Goal: Information Seeking & Learning: Check status

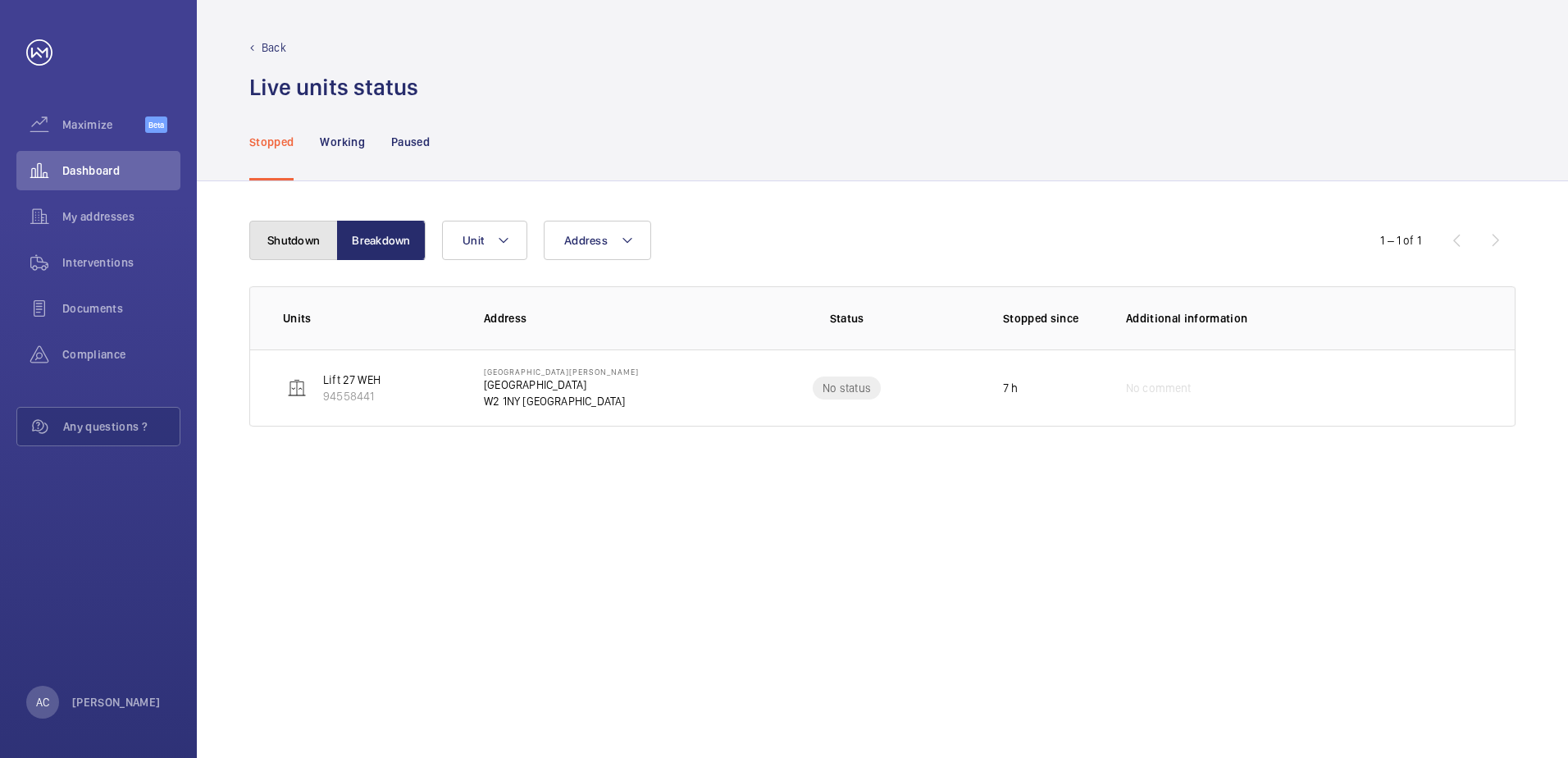
click at [289, 248] on button "Shutdown" at bounding box center [294, 240] width 89 height 40
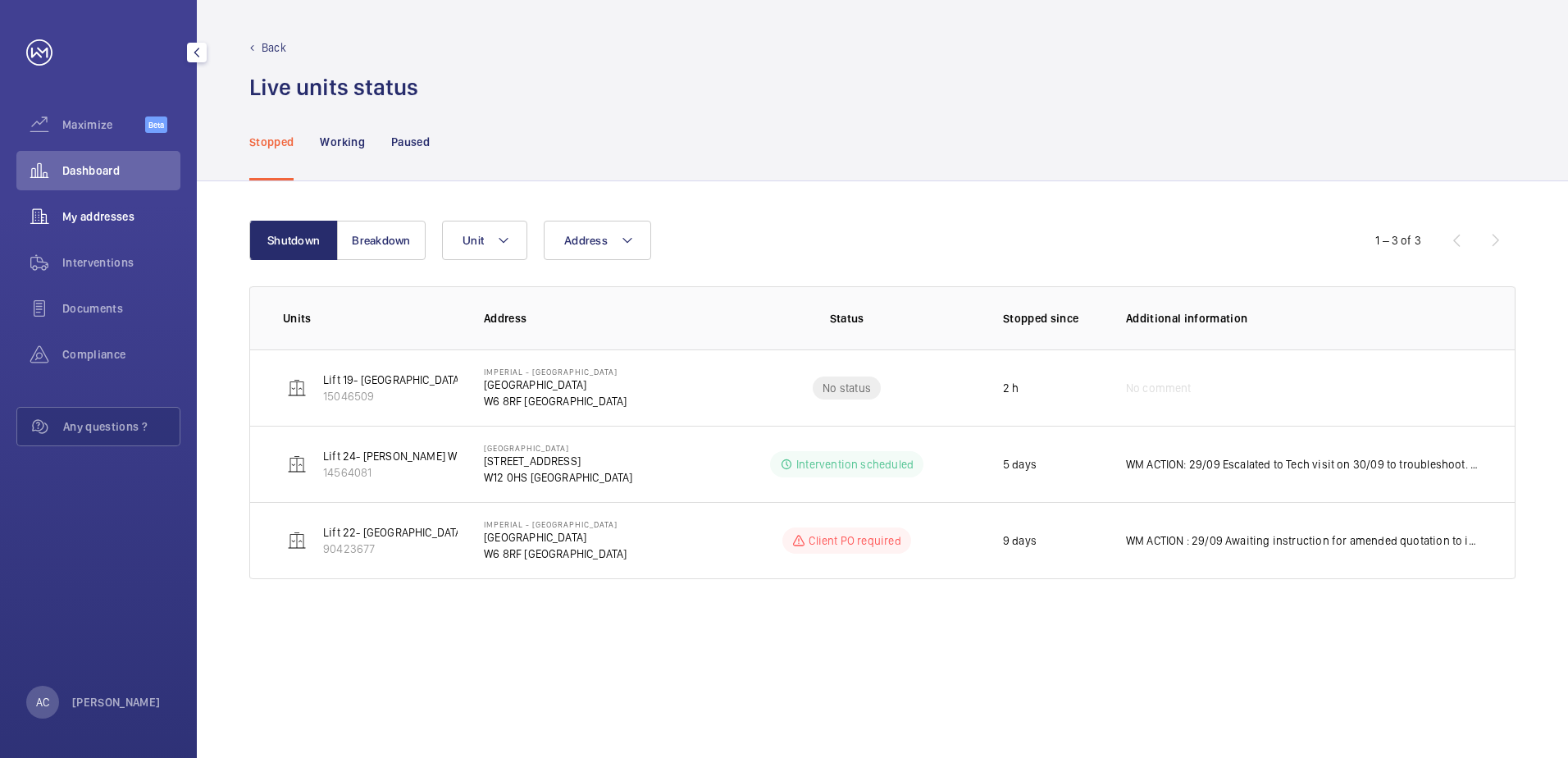
drag, startPoint x: 84, startPoint y: 171, endPoint x: 122, endPoint y: 235, distance: 74.4
click at [83, 172] on span "Dashboard" at bounding box center [121, 171] width 118 height 17
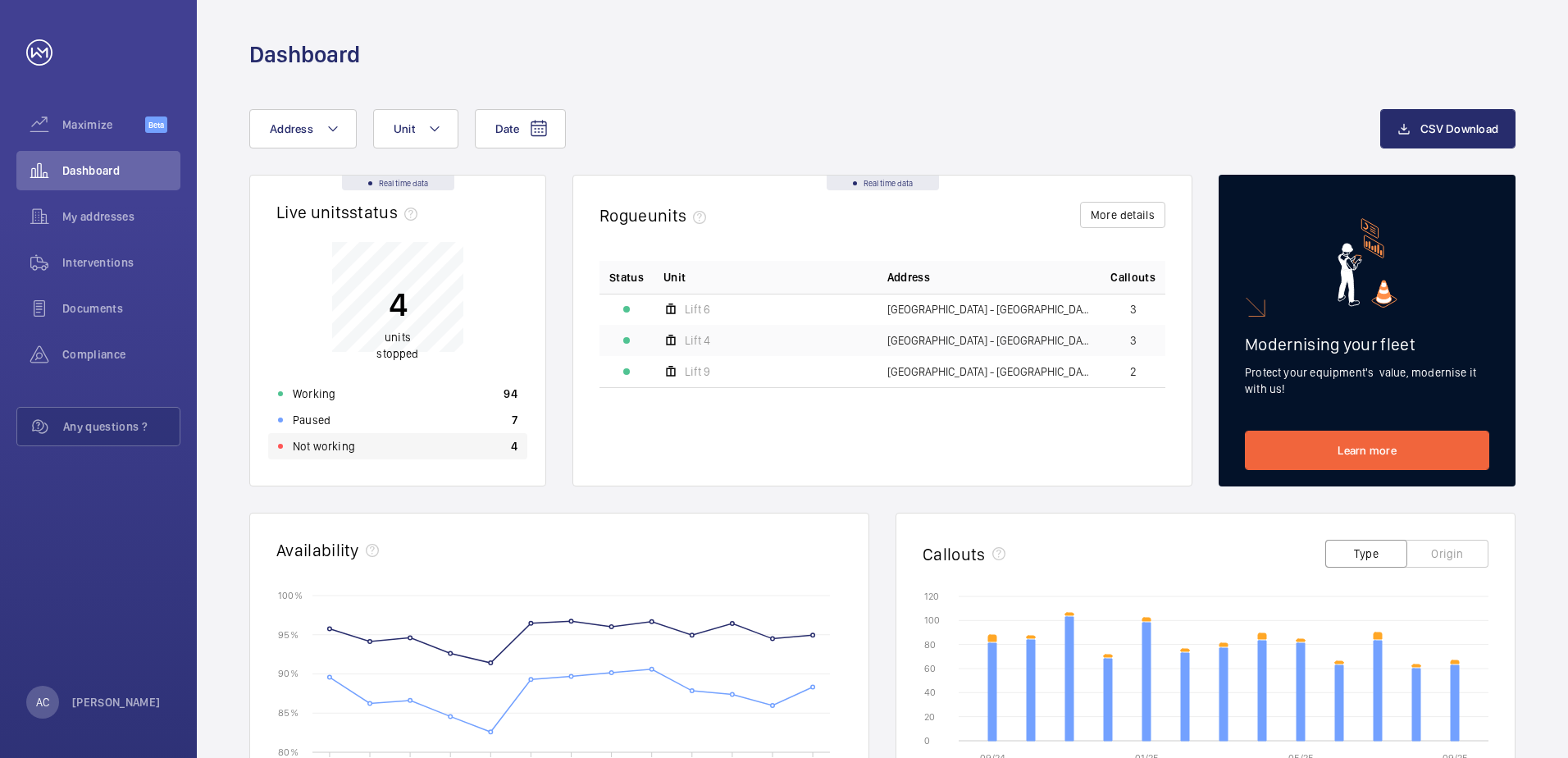
click at [331, 449] on p "Not working" at bounding box center [323, 446] width 62 height 17
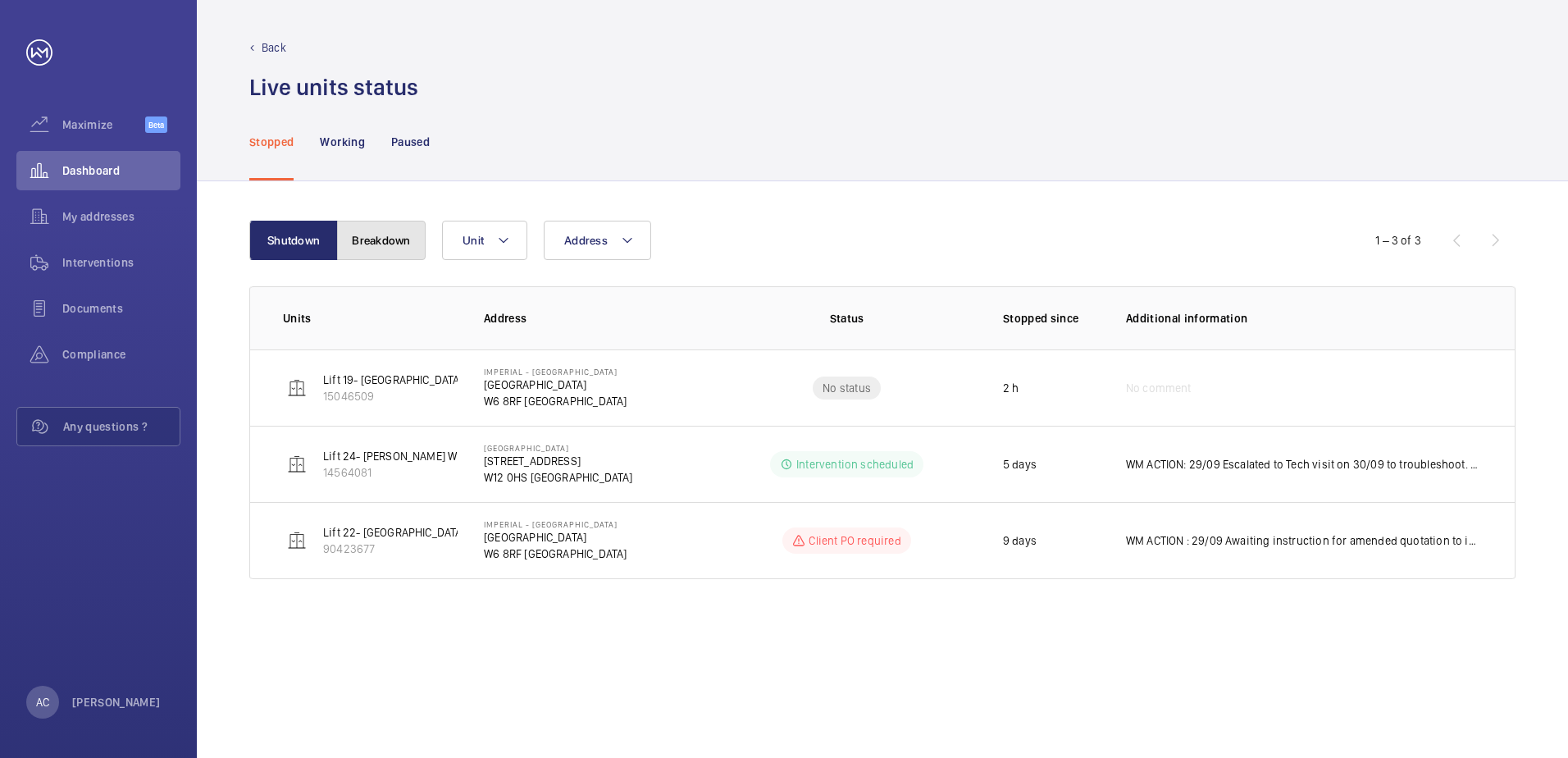
click at [366, 233] on button "Breakdown" at bounding box center [381, 240] width 89 height 40
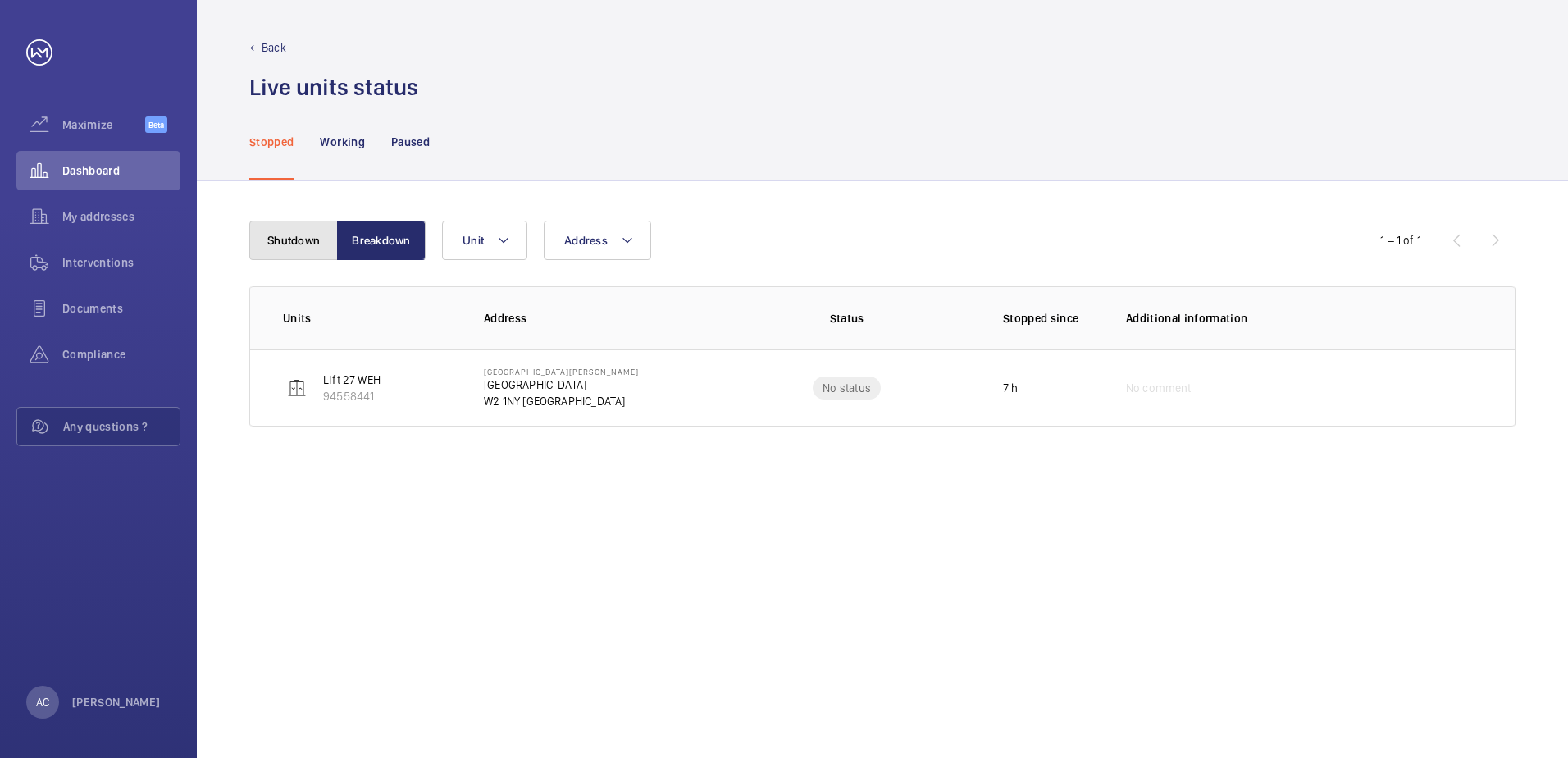
drag, startPoint x: 295, startPoint y: 237, endPoint x: 300, endPoint y: 246, distance: 10.3
click at [296, 237] on button "Shutdown" at bounding box center [294, 240] width 89 height 40
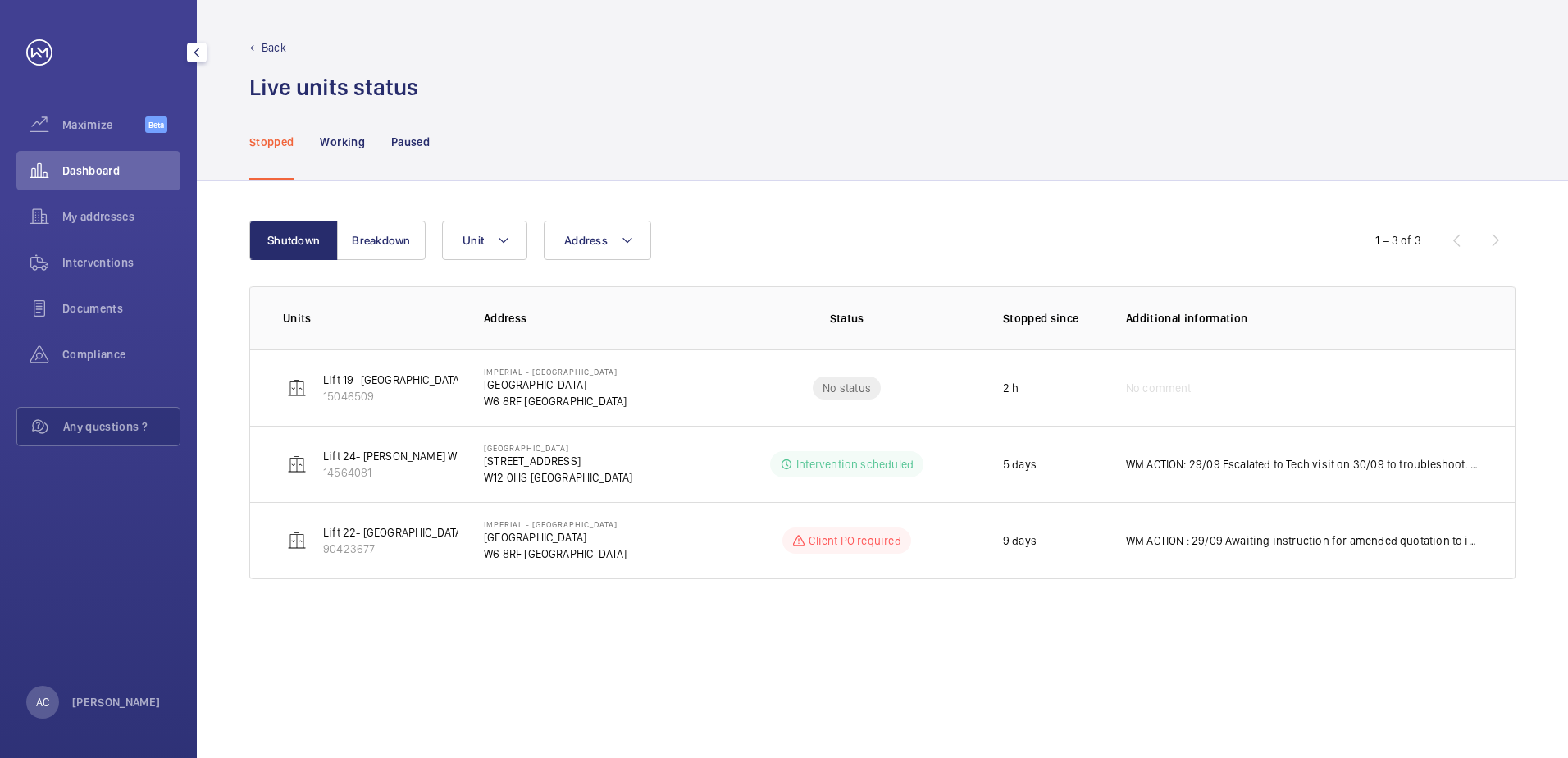
click at [112, 165] on span "Dashboard" at bounding box center [121, 171] width 118 height 17
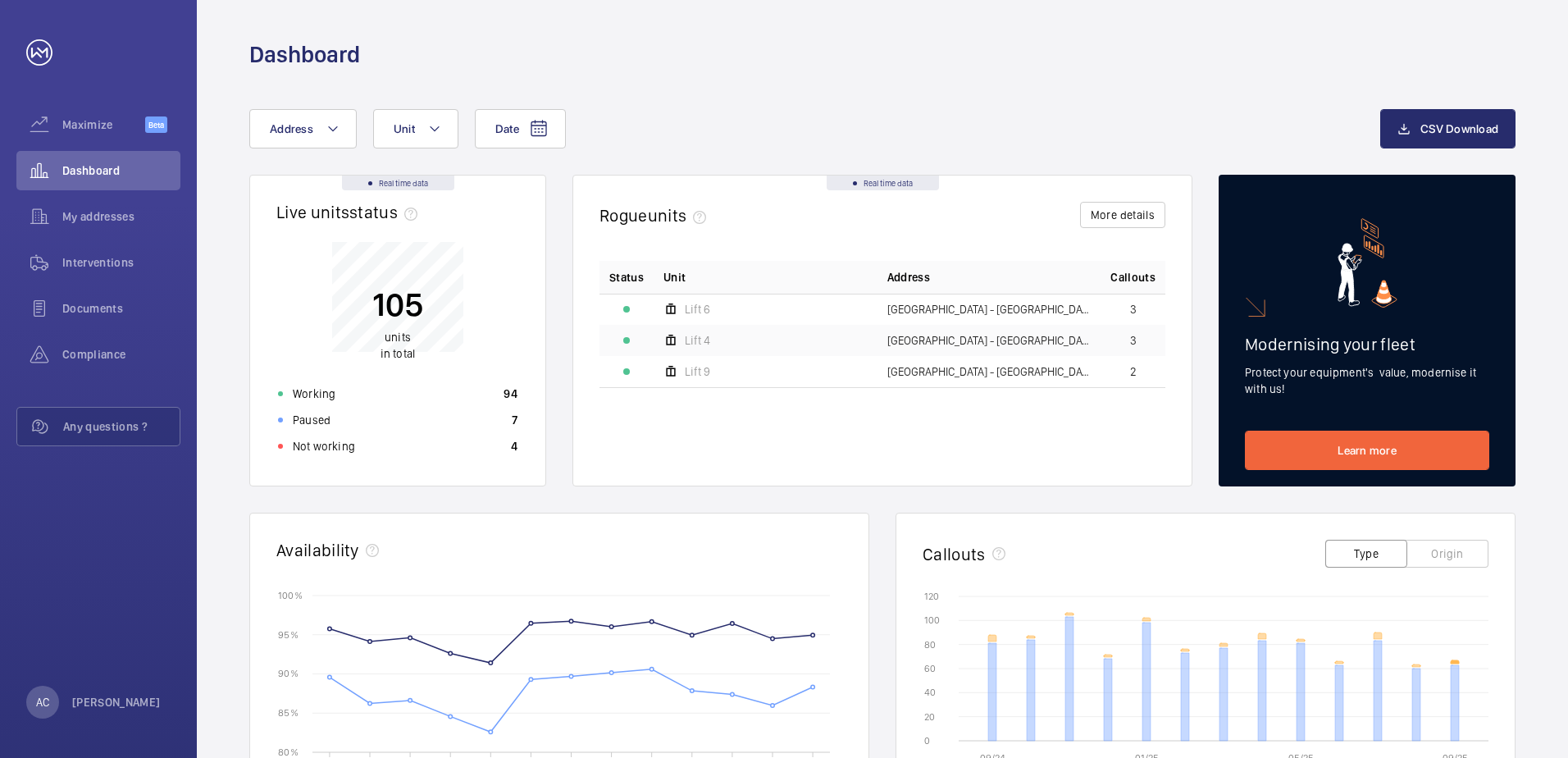
click at [1453, 663] on icon at bounding box center [1454, 662] width 8 height 4
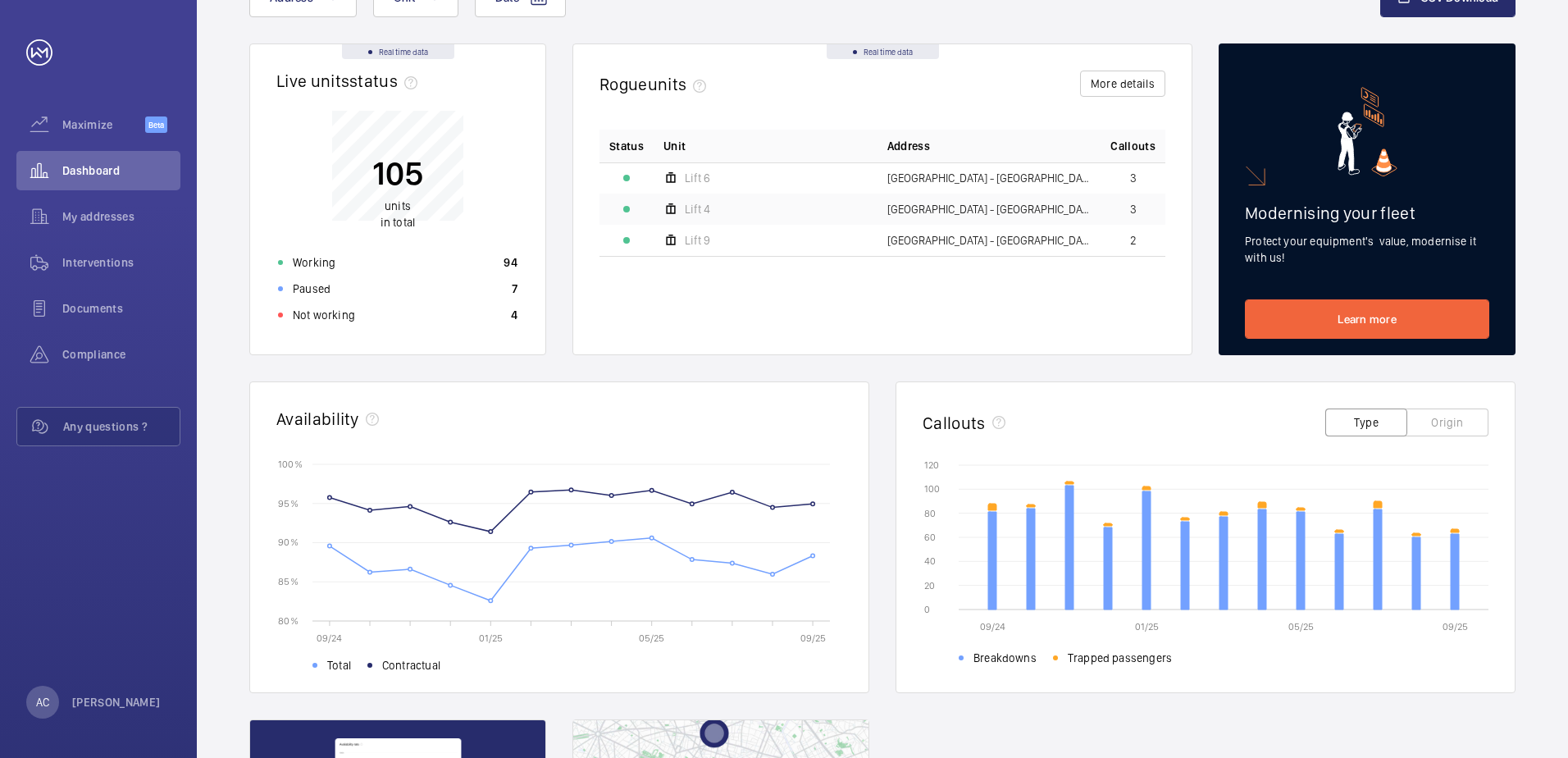
scroll to position [164, 0]
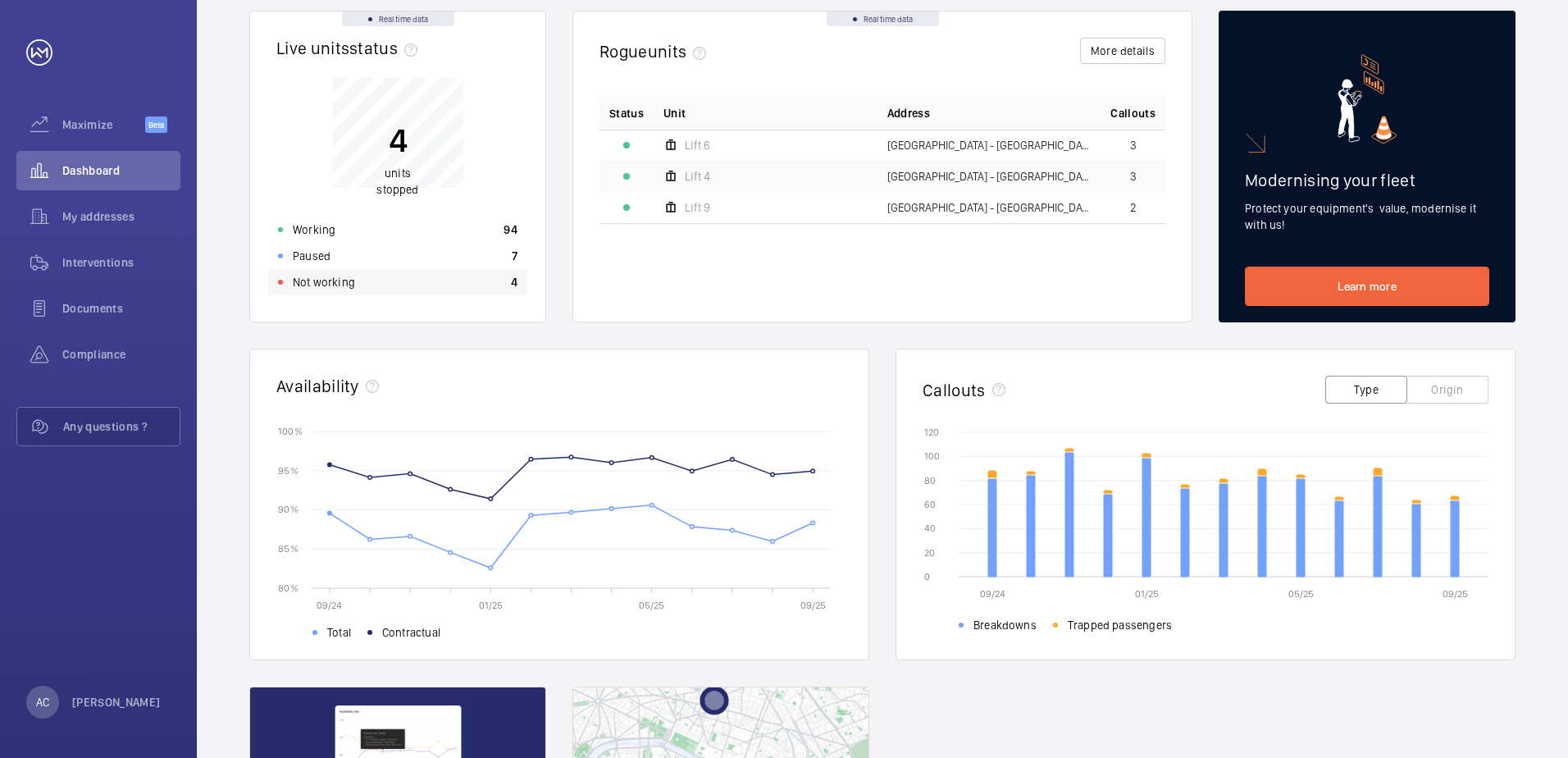
click at [328, 279] on p "Not working" at bounding box center [323, 283] width 62 height 17
